Goal: Find contact information: Find contact information

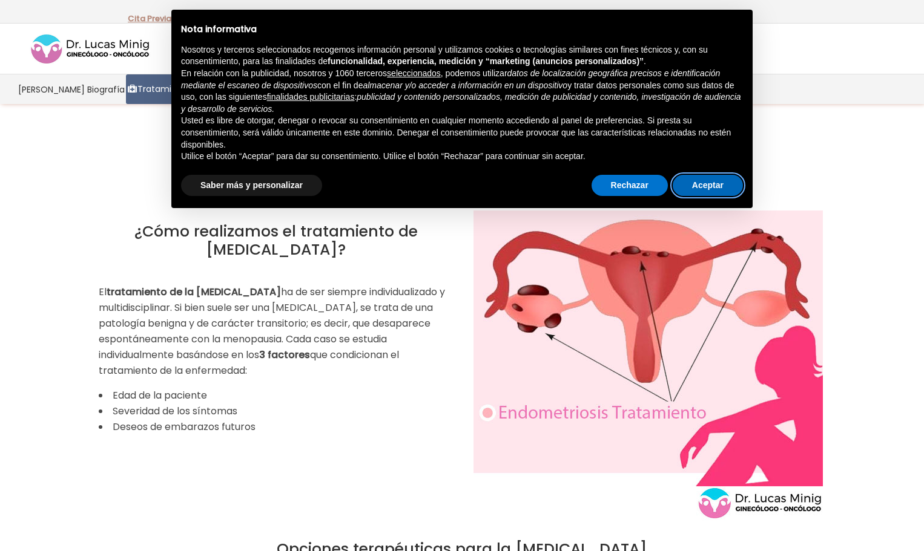
click at [708, 180] on button "Aceptar" at bounding box center [708, 186] width 70 height 22
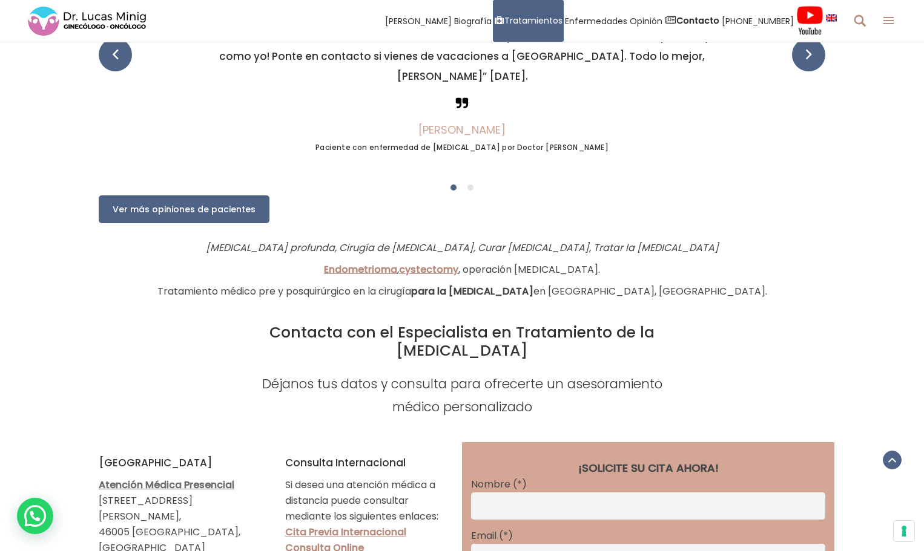
scroll to position [2482, 0]
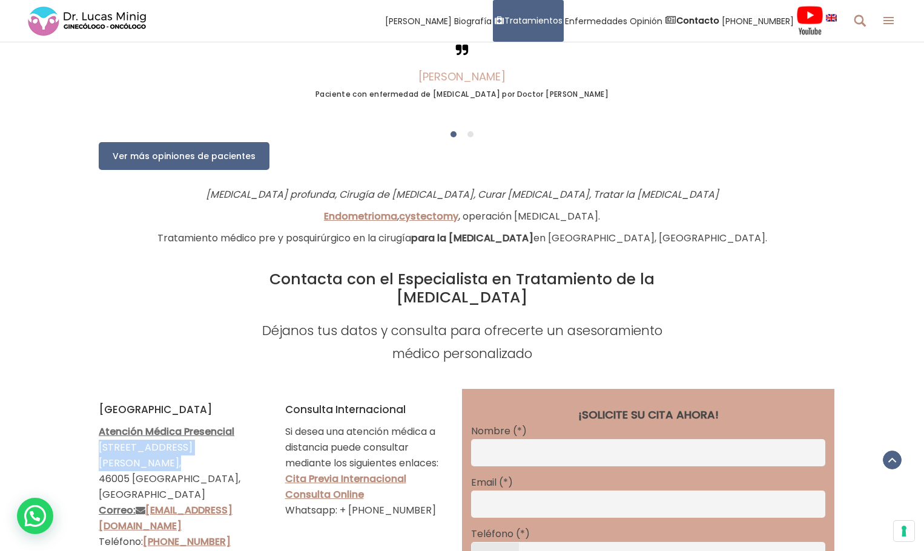
drag, startPoint x: 246, startPoint y: 390, endPoint x: 82, endPoint y: 372, distance: 164.4
click at [85, 379] on div "Contacta con el Especialista en Tratamiento de la Endometriosis Déjanos tus dat…" at bounding box center [462, 522] width 924 height 553
copy p "Atención Médica Presencial Gran Vía Marqués del Turia, 49"
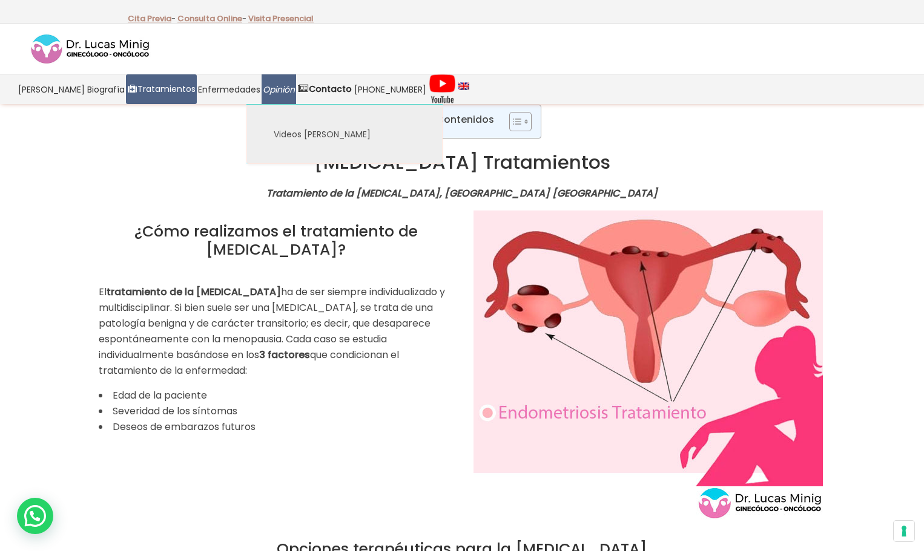
click at [271, 88] on span "Opinión" at bounding box center [279, 89] width 32 height 14
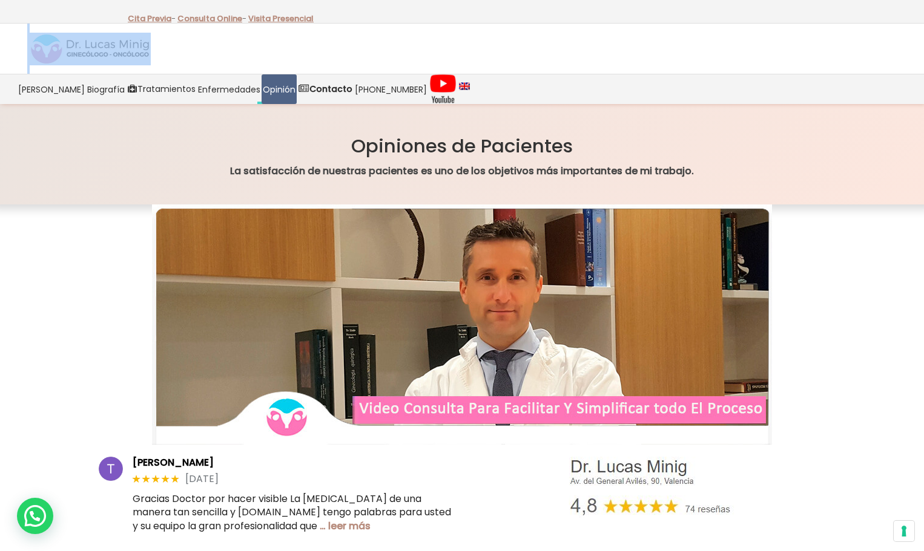
drag, startPoint x: 139, startPoint y: 44, endPoint x: 159, endPoint y: 46, distance: 19.5
click at [107, 46] on div at bounding box center [462, 49] width 924 height 50
